Goal: Complete application form: Complete application form

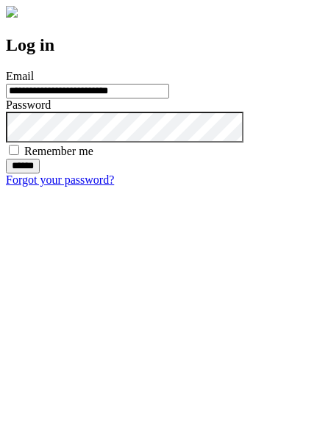
type input "**********"
click at [40, 173] on input "******" at bounding box center [23, 166] width 34 height 15
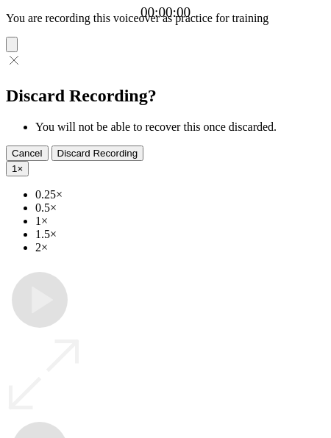
type input "**********"
